Goal: Task Accomplishment & Management: Manage account settings

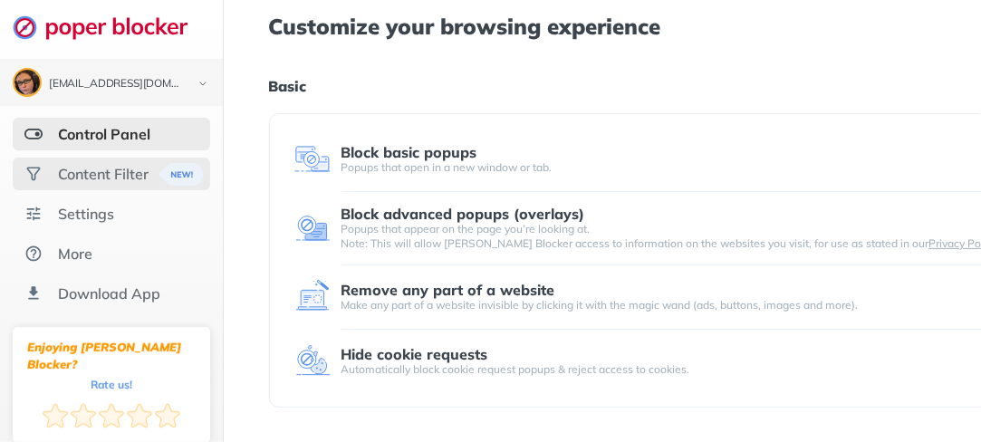
click at [105, 168] on div "Content Filter" at bounding box center [103, 174] width 91 height 18
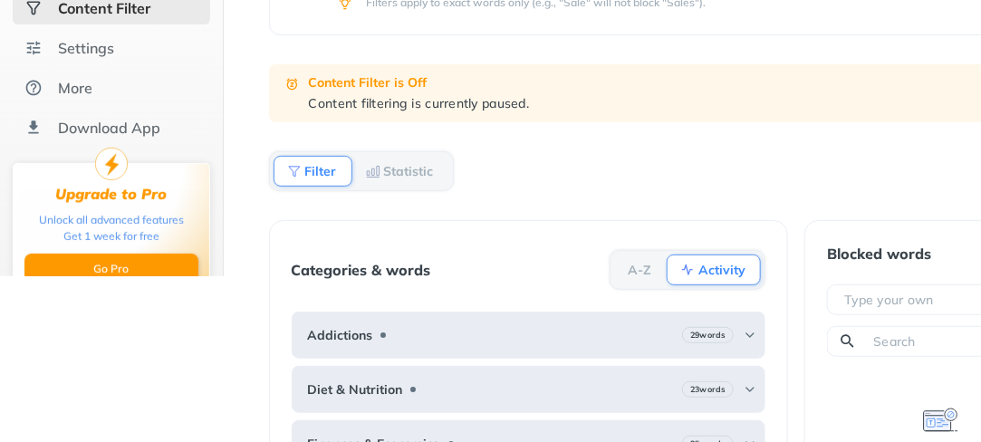
scroll to position [303, 0]
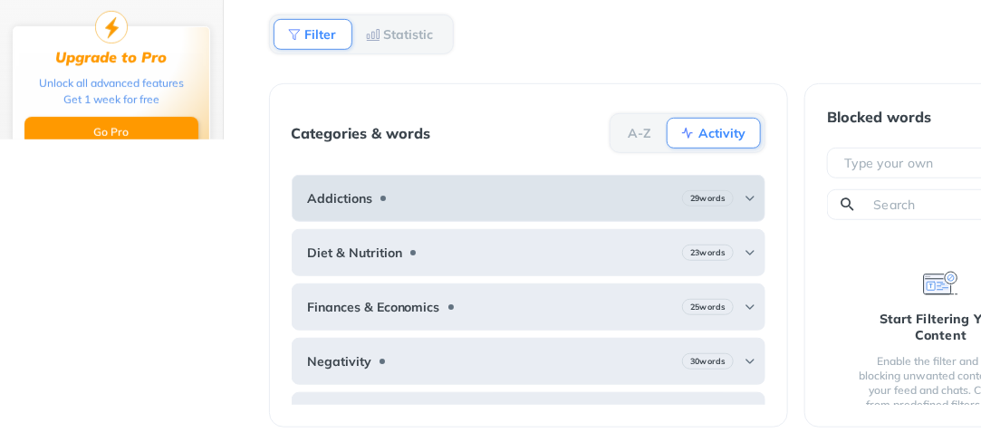
click at [397, 198] on div "Addictions 29 words" at bounding box center [529, 198] width 475 height 47
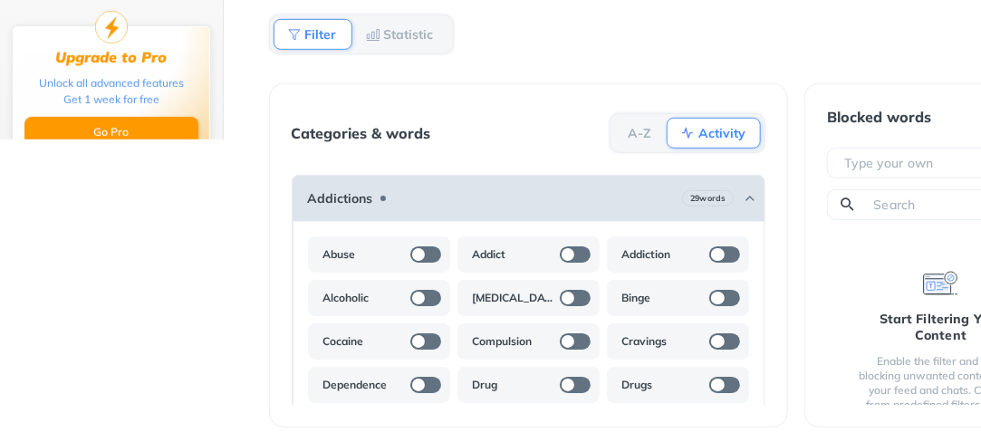
click at [397, 198] on div "Addictions 29 words" at bounding box center [529, 198] width 475 height 47
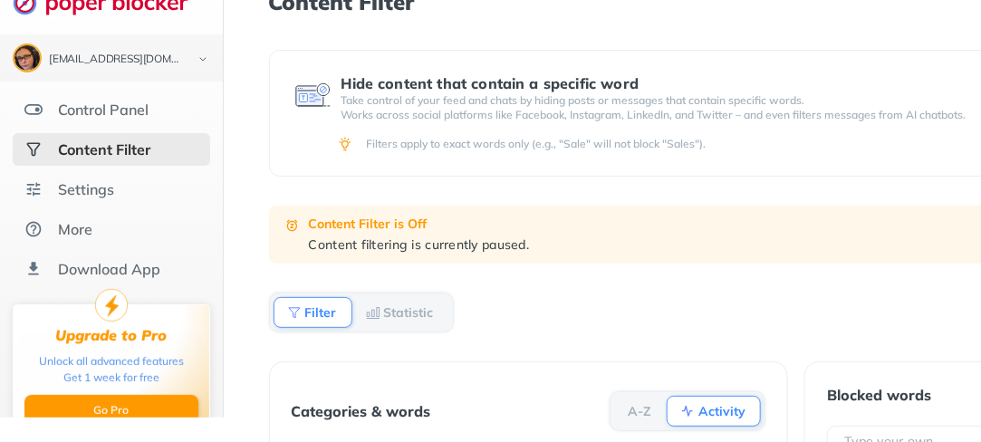
scroll to position [0, 0]
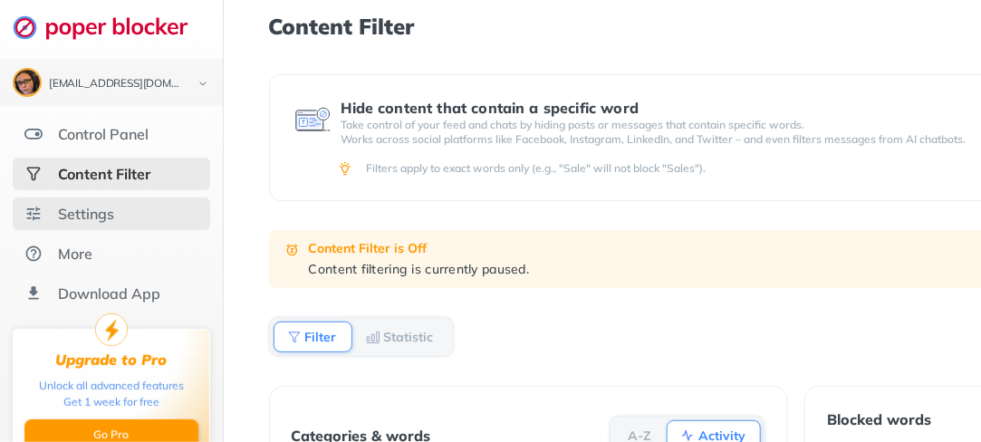
click at [112, 219] on div "Settings" at bounding box center [86, 214] width 56 height 18
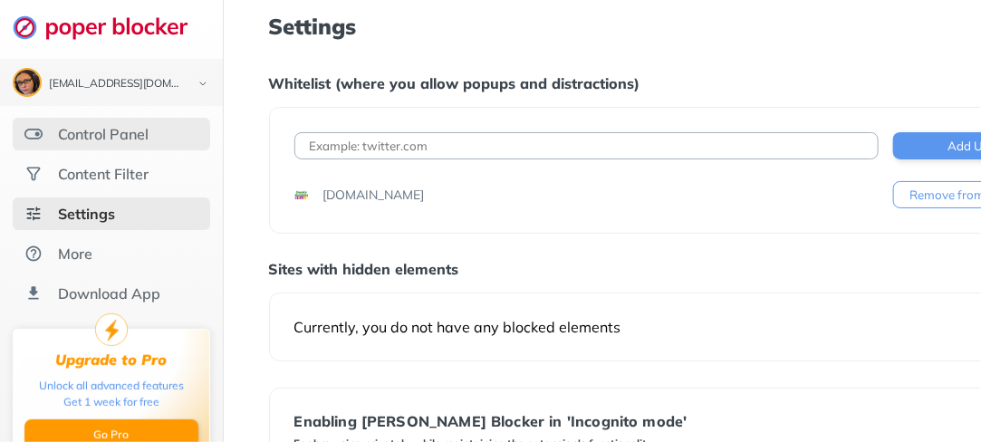
click at [106, 140] on div "Control Panel" at bounding box center [103, 134] width 91 height 18
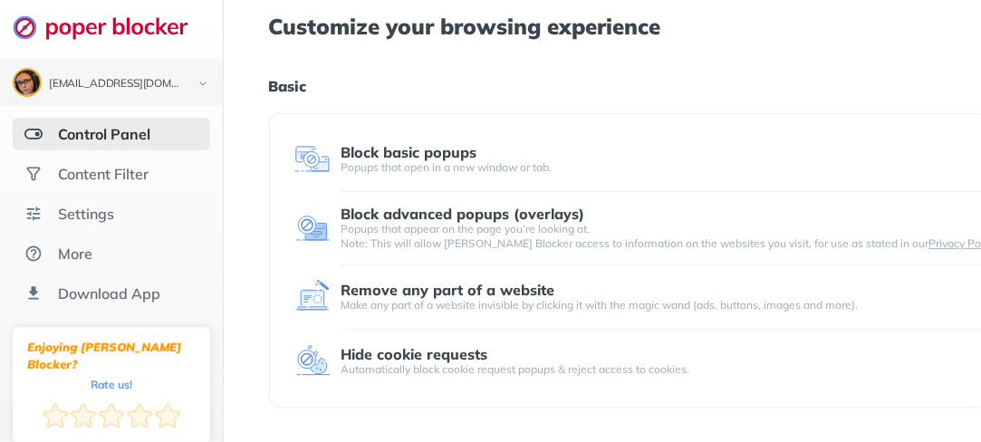
click at [305, 159] on img at bounding box center [312, 159] width 36 height 36
